Goal: Complete application form

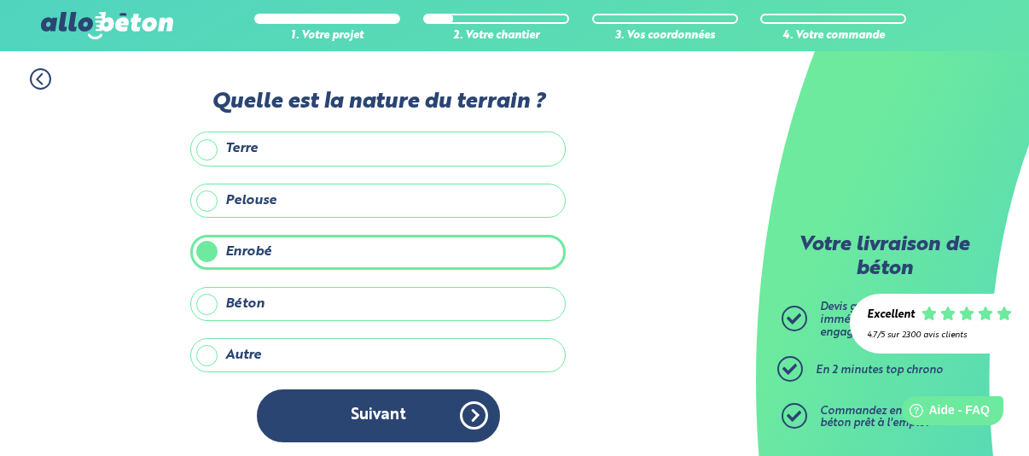
click at [473, 410] on button "Suivant" at bounding box center [378, 415] width 243 height 52
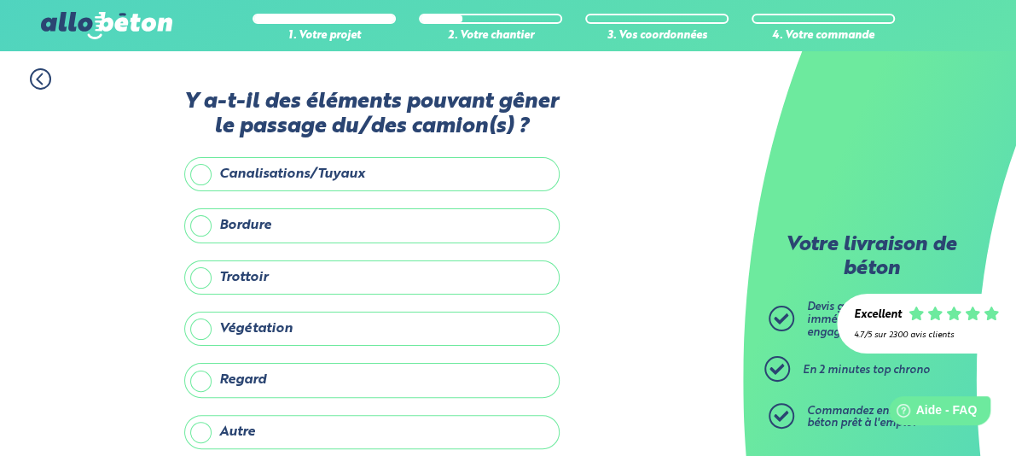
click at [205, 220] on label "Bordure" at bounding box center [371, 225] width 375 height 34
click at [0, 0] on input "Bordure" at bounding box center [0, 0] width 0 height 0
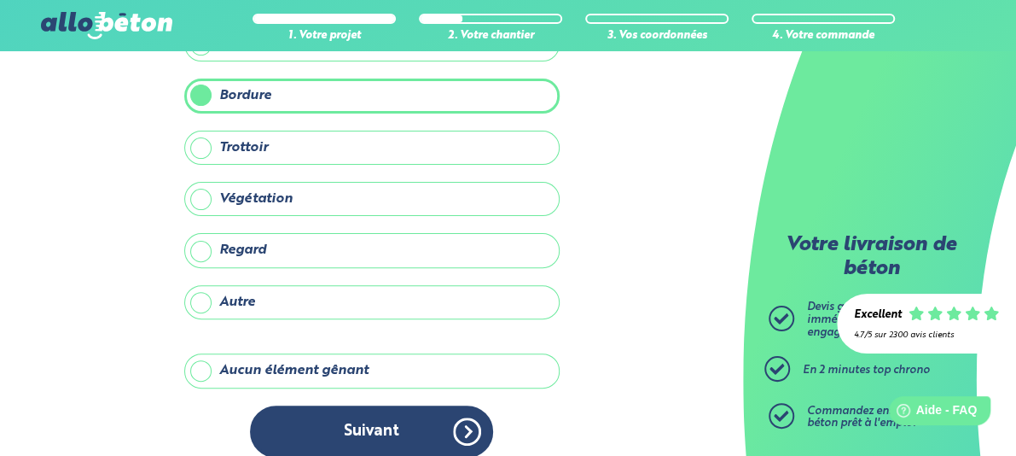
scroll to position [144, 0]
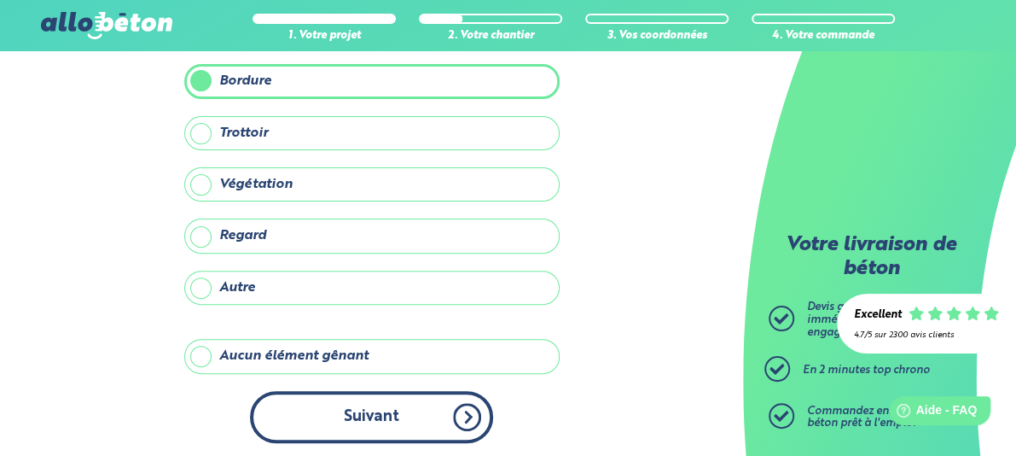
click at [375, 412] on button "Suivant" at bounding box center [371, 417] width 243 height 52
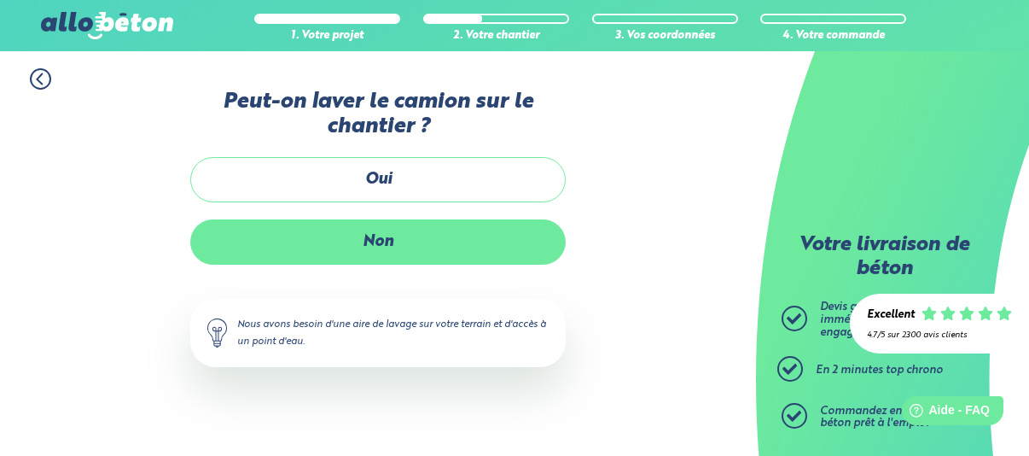
click at [387, 238] on label "Non" at bounding box center [377, 241] width 375 height 45
click at [0, 0] on input "Non" at bounding box center [0, 0] width 0 height 0
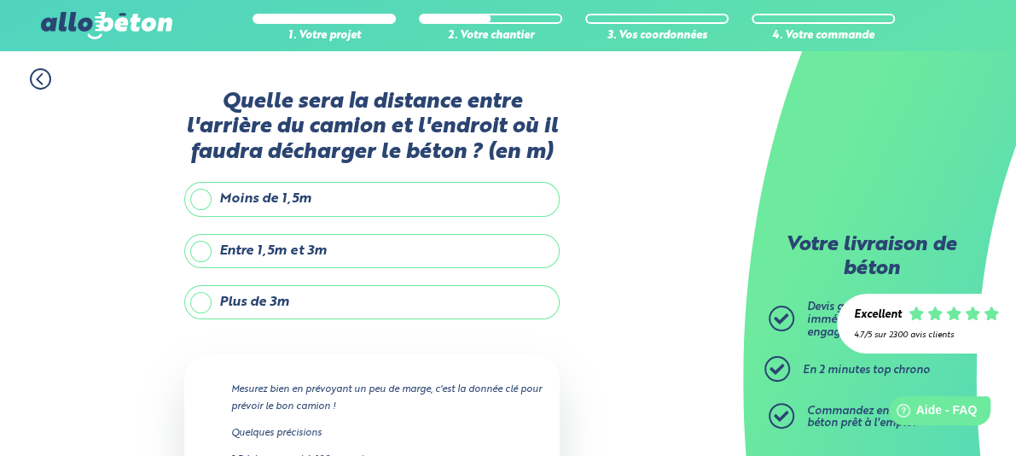
click at [203, 250] on label "Entre 1,5m et 3m" at bounding box center [371, 251] width 375 height 34
click at [0, 0] on input "Entre 1,5m et 3m" at bounding box center [0, 0] width 0 height 0
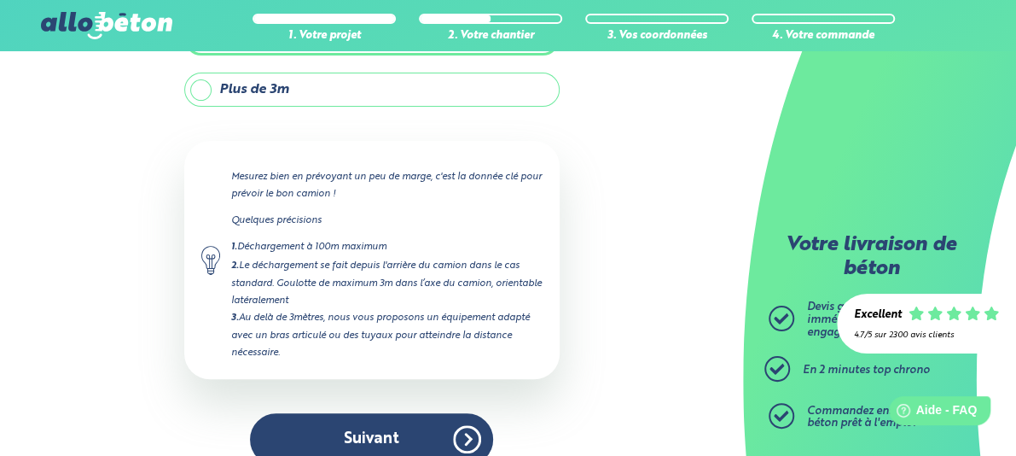
scroll to position [234, 0]
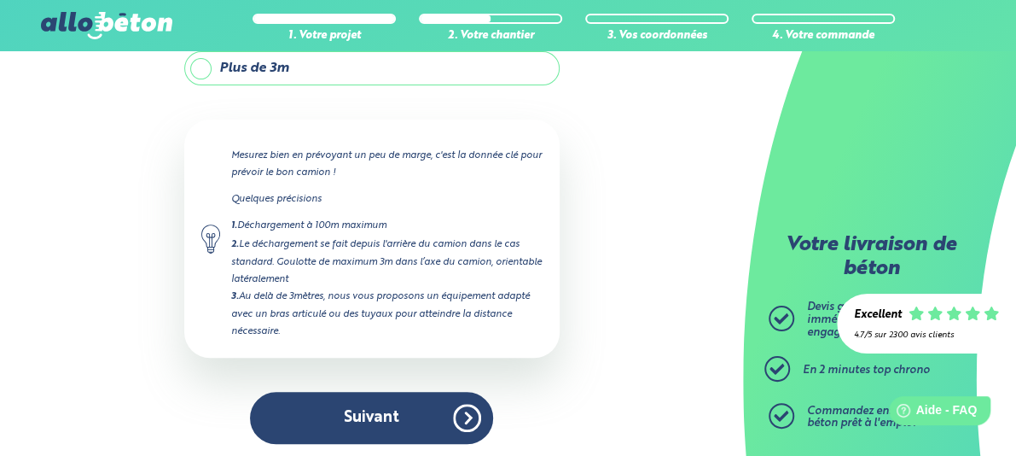
click at [383, 411] on button "Suivant" at bounding box center [371, 418] width 243 height 52
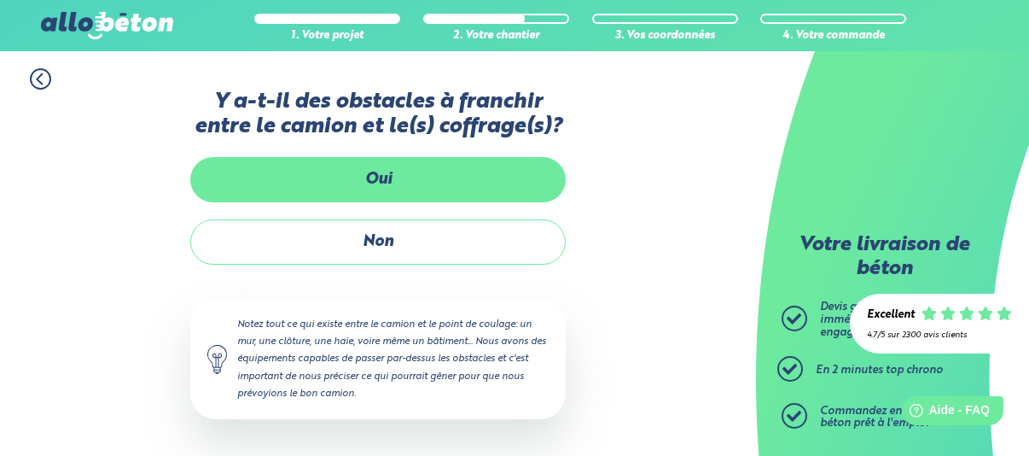
click at [377, 177] on label "Oui" at bounding box center [377, 179] width 375 height 45
click at [0, 0] on input "Oui" at bounding box center [0, 0] width 0 height 0
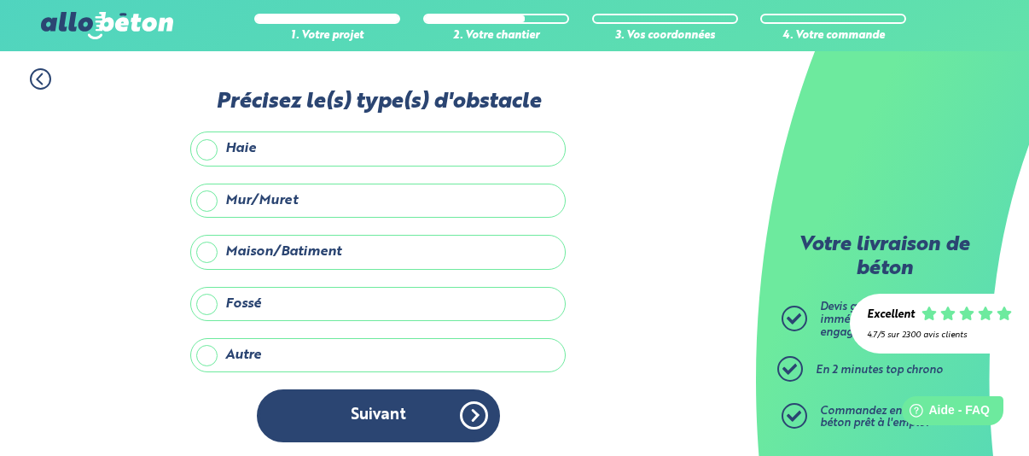
click at [211, 195] on label "Mur/Muret" at bounding box center [377, 200] width 375 height 34
click at [0, 0] on input "Mur/Muret" at bounding box center [0, 0] width 0 height 0
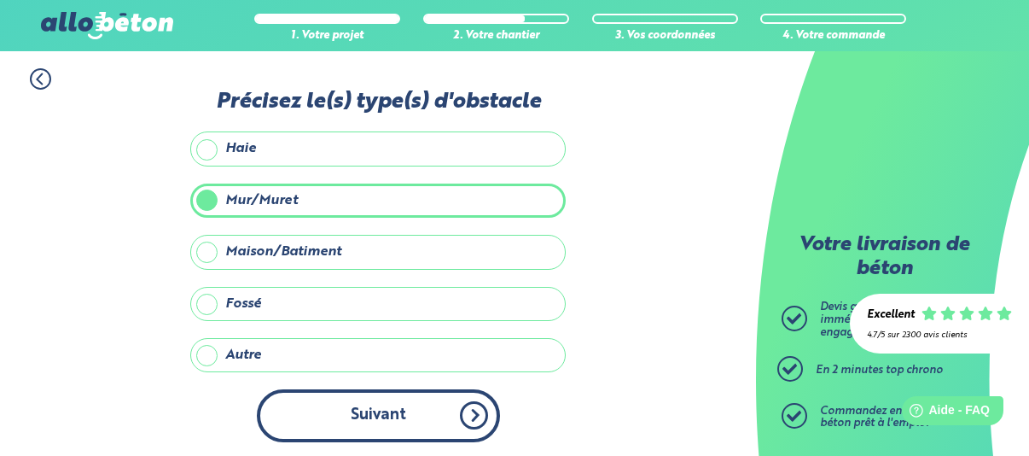
click at [393, 410] on button "Suivant" at bounding box center [378, 415] width 243 height 52
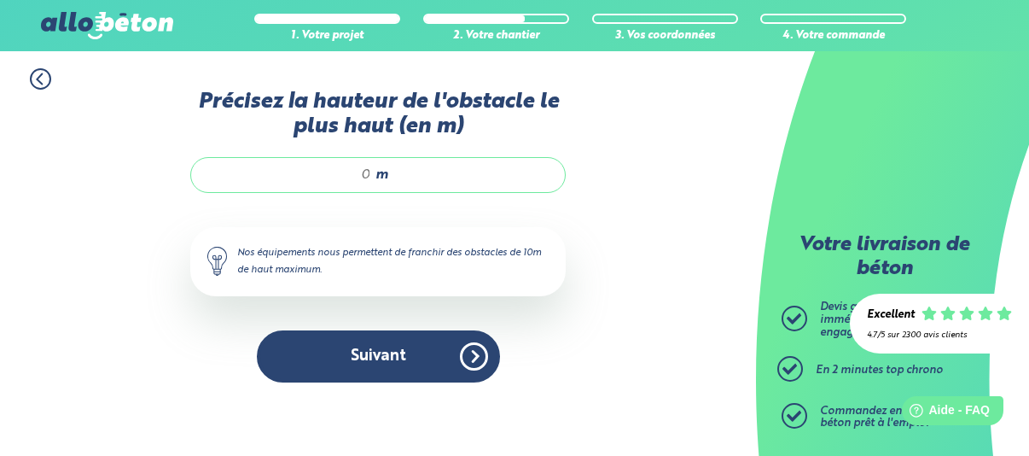
click at [375, 175] on span "m" at bounding box center [381, 174] width 13 height 15
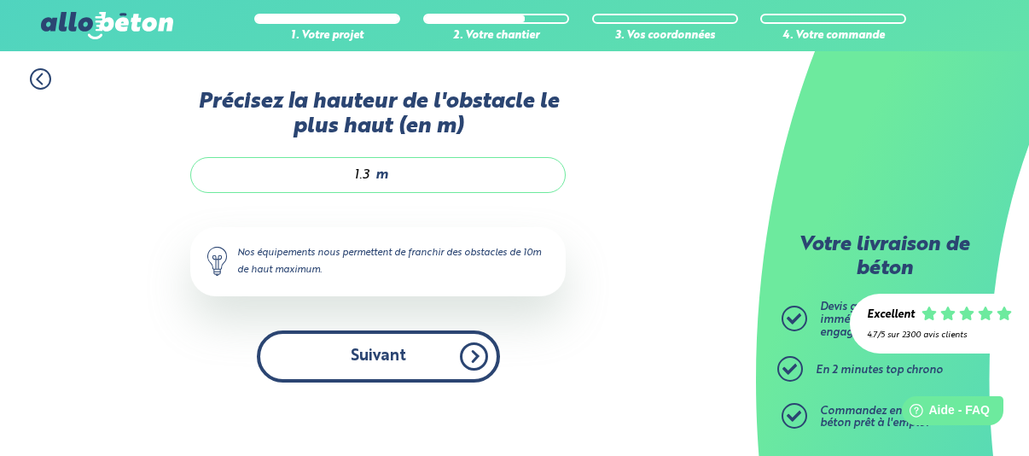
type input "1.3"
click at [388, 356] on button "Suivant" at bounding box center [378, 356] width 243 height 52
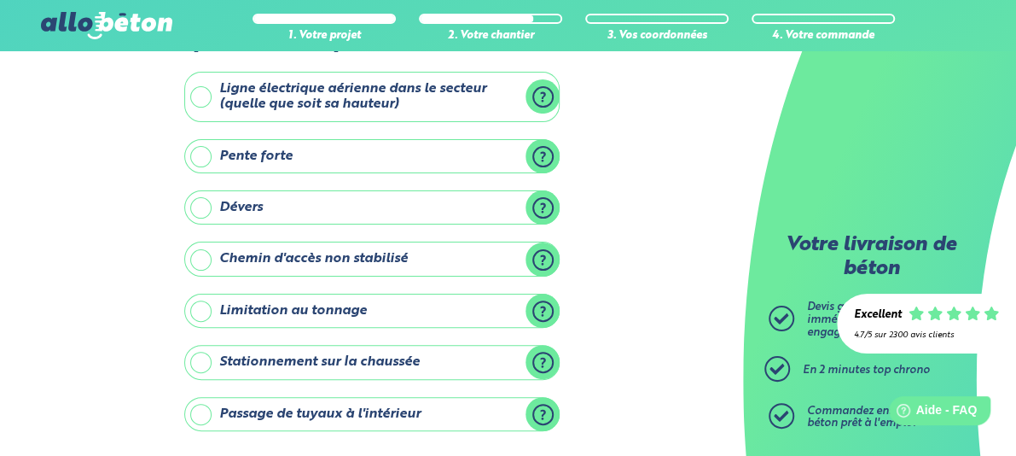
scroll to position [171, 0]
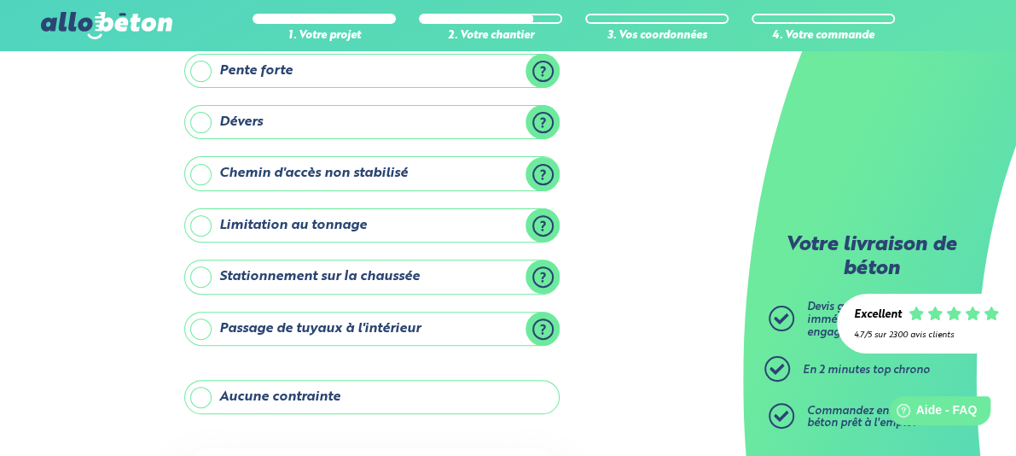
click at [201, 271] on label "Stationnement sur la chaussée" at bounding box center [371, 276] width 375 height 34
click at [0, 0] on input "Stationnement sur la chaussée" at bounding box center [0, 0] width 0 height 0
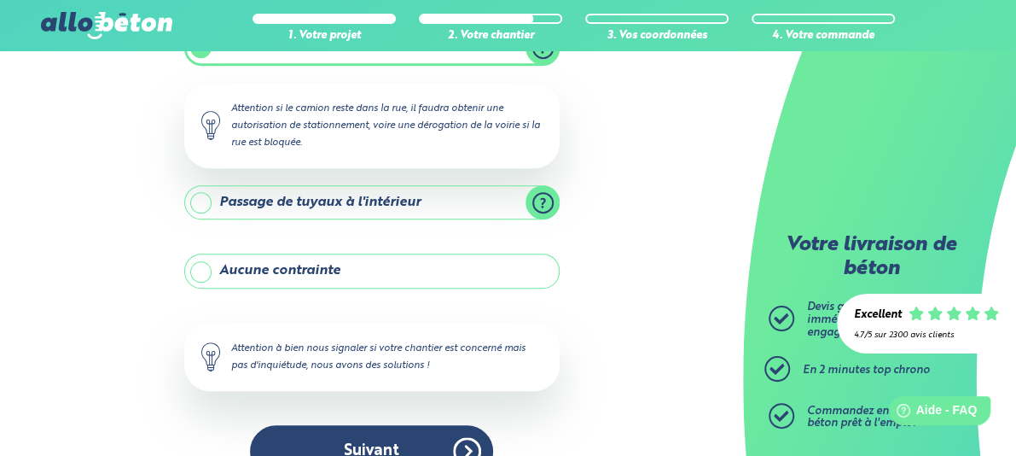
scroll to position [433, 0]
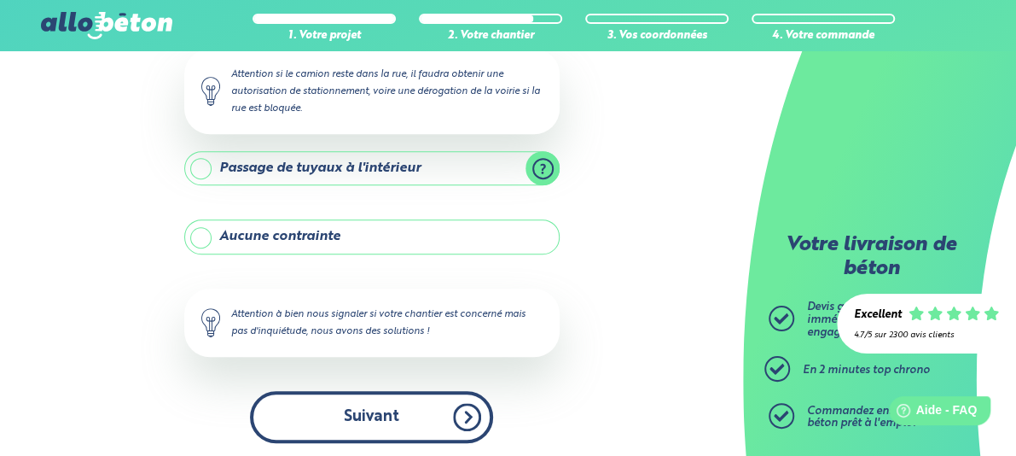
click at [373, 407] on button "Suivant" at bounding box center [371, 417] width 243 height 52
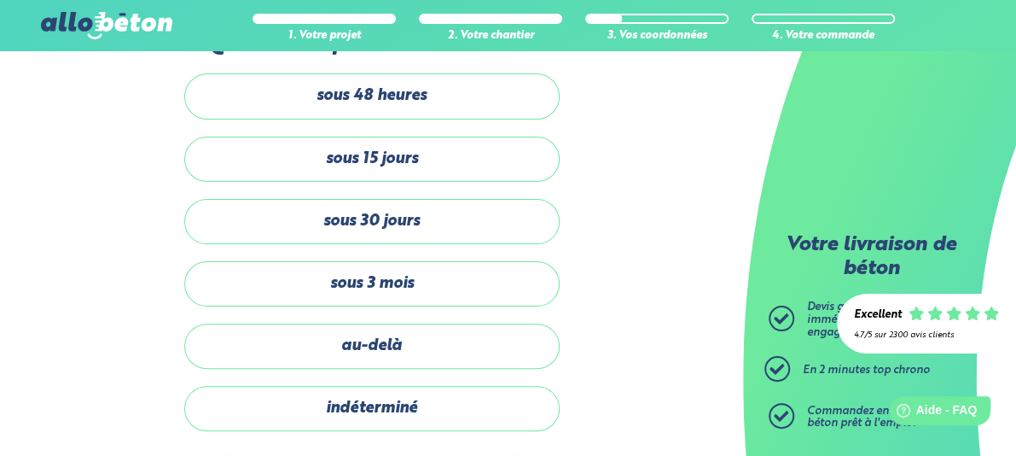
scroll to position [85, 0]
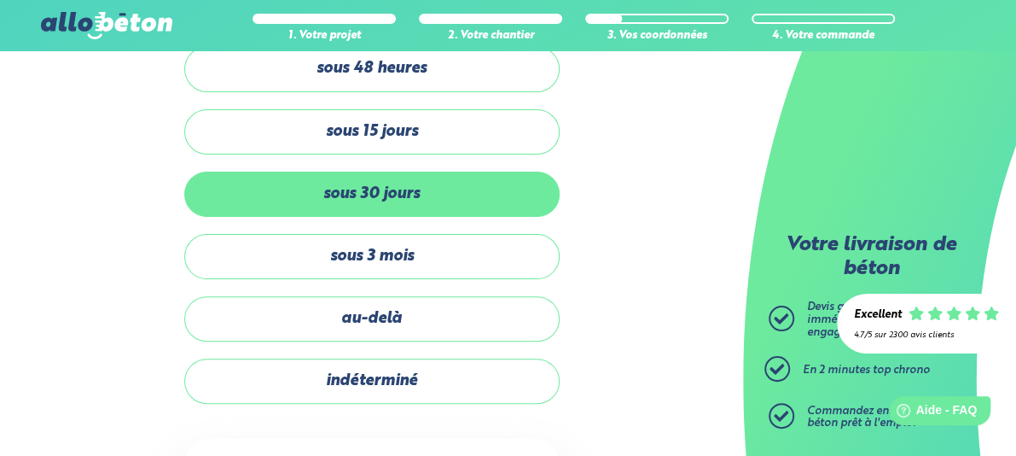
click at [367, 190] on label "sous 30 jours" at bounding box center [371, 194] width 375 height 45
click at [0, 0] on input "sous 30 jours" at bounding box center [0, 0] width 0 height 0
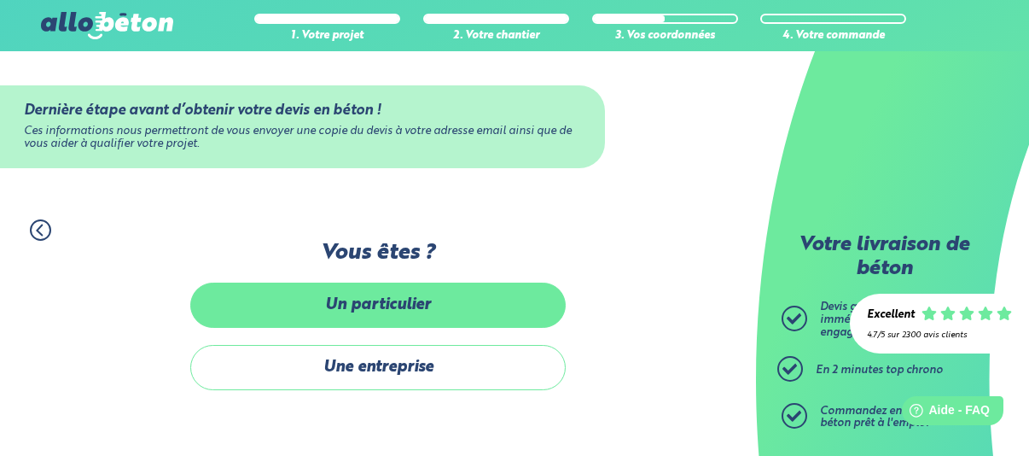
click at [399, 303] on label "Un particulier" at bounding box center [377, 304] width 375 height 45
click at [0, 0] on input "Un particulier" at bounding box center [0, 0] width 0 height 0
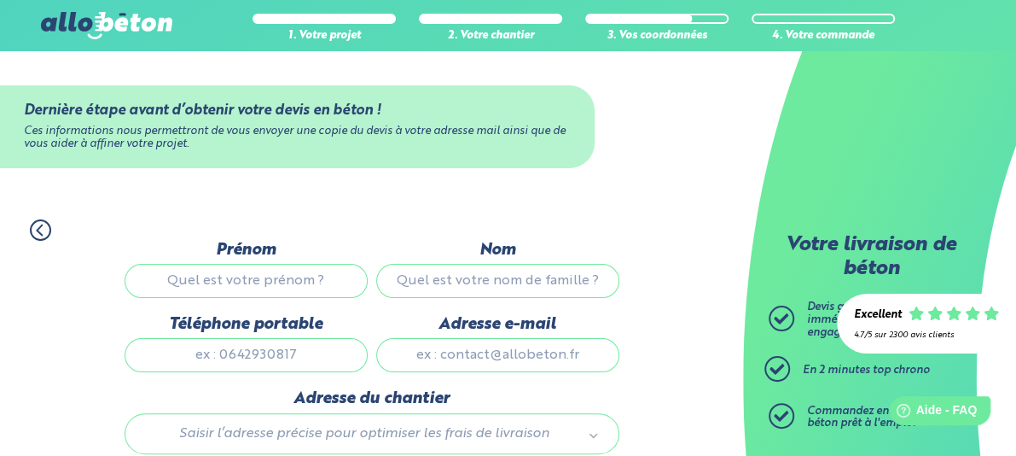
click at [257, 277] on input "Prénom" at bounding box center [246, 281] width 243 height 34
type input "[PERSON_NAME]"
type input "Renard"
type input "0784820517"
type input "[EMAIL_ADDRESS][DOMAIN_NAME]"
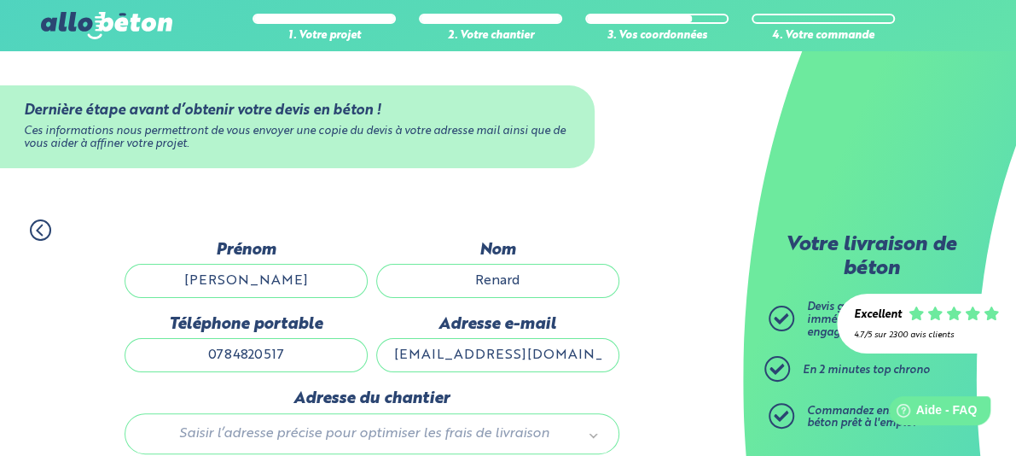
type input "[STREET_ADDRESS]"
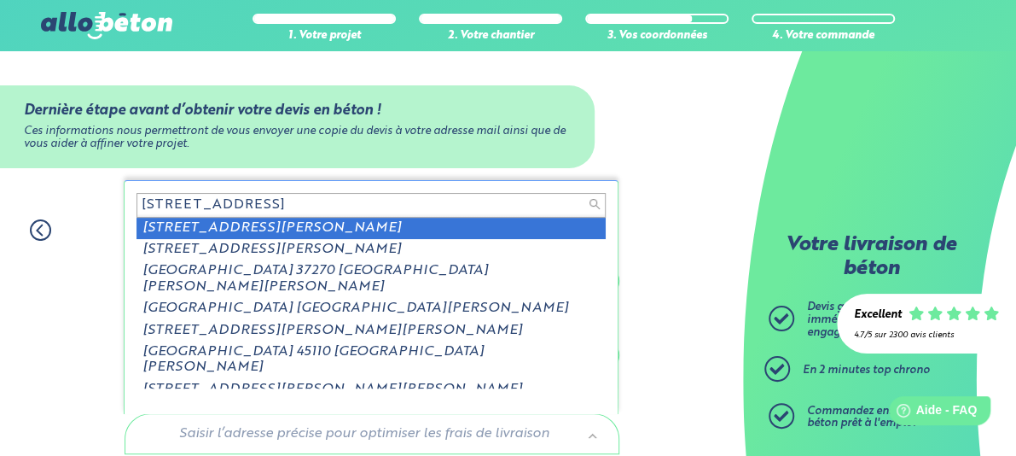
drag, startPoint x: 346, startPoint y: 204, endPoint x: 280, endPoint y: 206, distance: 65.7
click at [280, 206] on input "[STREET_ADDRESS]" at bounding box center [371, 205] width 469 height 24
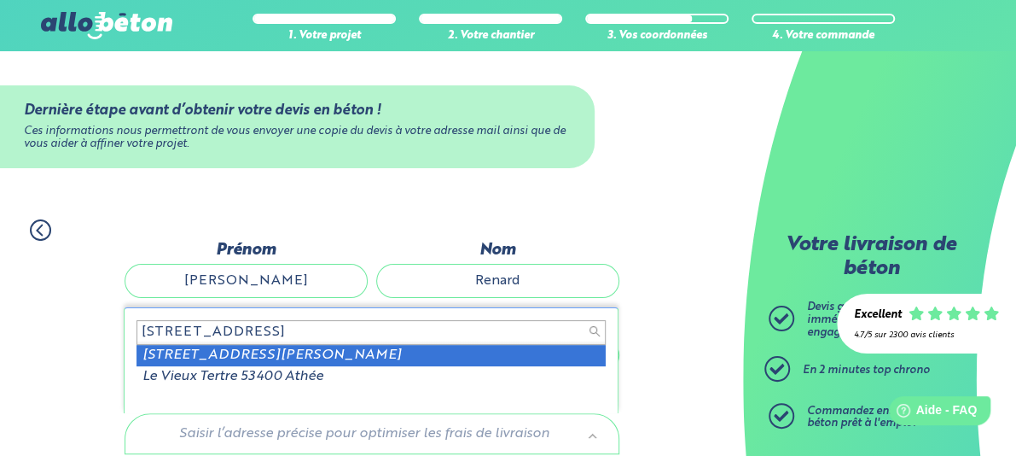
type input "[STREET_ADDRESS]"
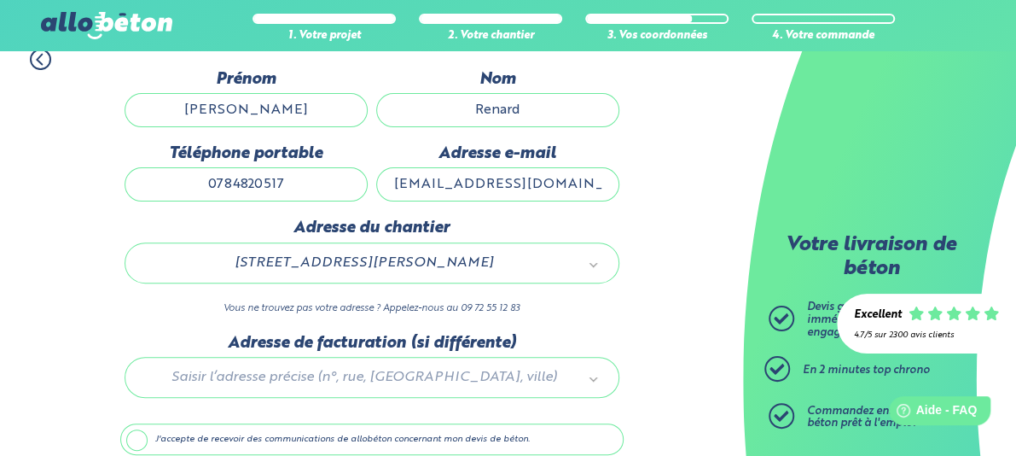
scroll to position [245, 0]
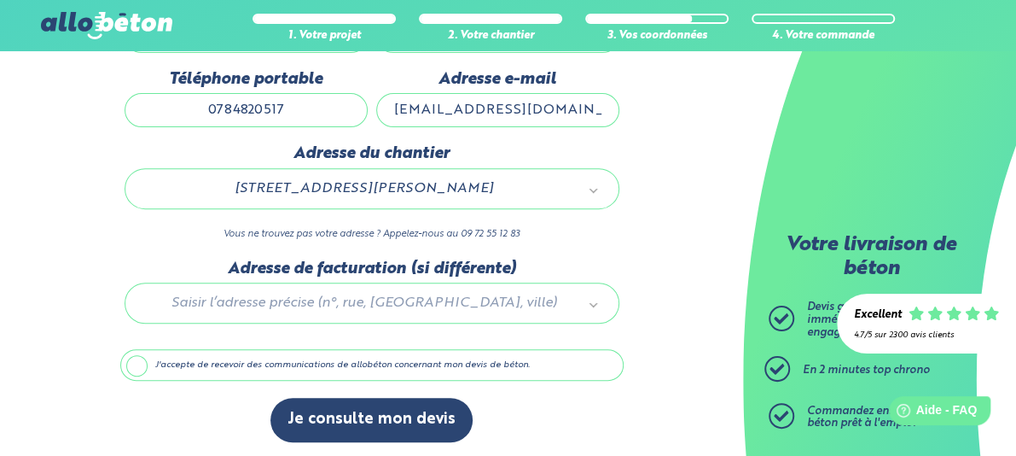
click at [135, 359] on label "J'accepte de recevoir des communications de allobéton concernant mon devis de b…" at bounding box center [371, 365] width 503 height 32
click at [0, 0] on input "J'accepte de recevoir des communications de allobéton concernant mon devis de b…" at bounding box center [0, 0] width 0 height 0
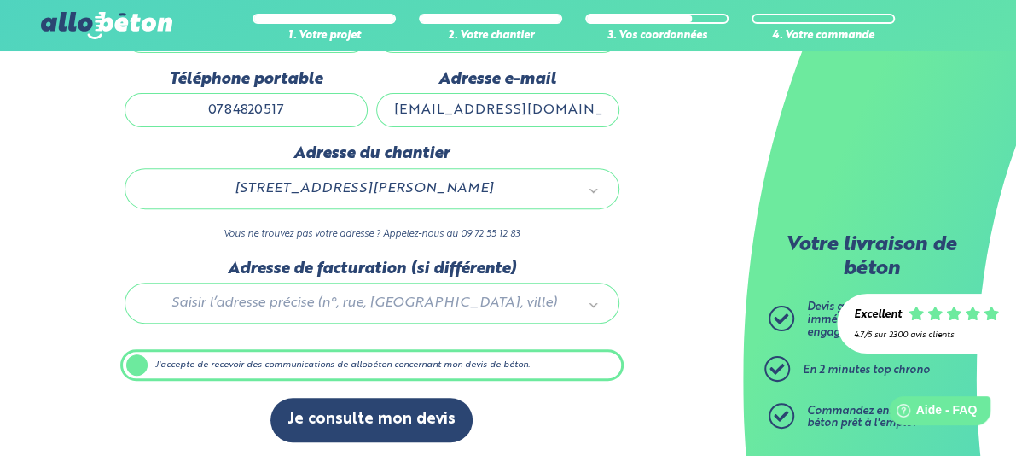
click at [272, 296] on div at bounding box center [371, 299] width 503 height 81
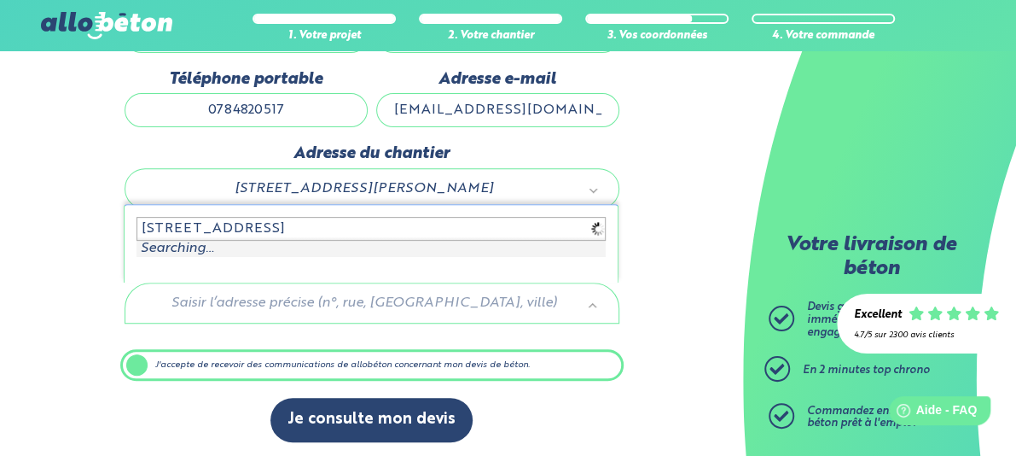
type input "[STREET_ADDRESS]"
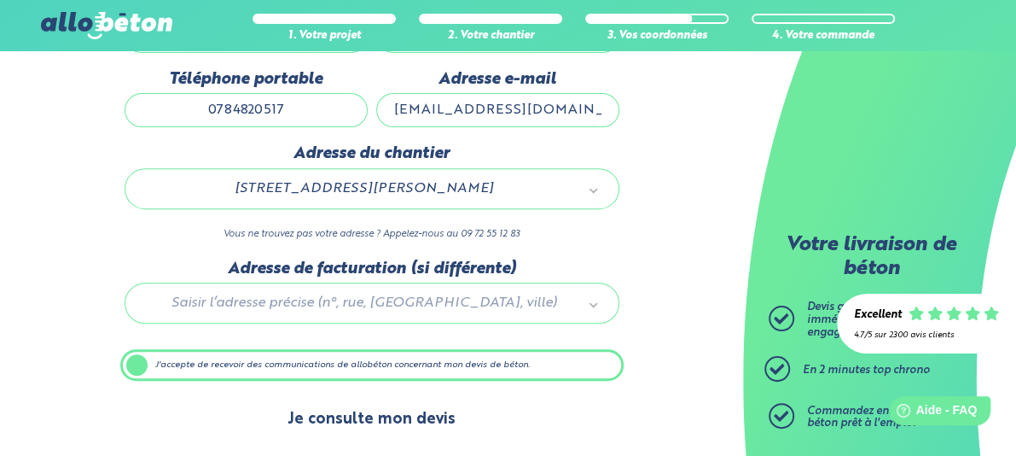
click at [376, 419] on button "Je consulte mon devis" at bounding box center [372, 420] width 202 height 44
